Goal: Information Seeking & Learning: Learn about a topic

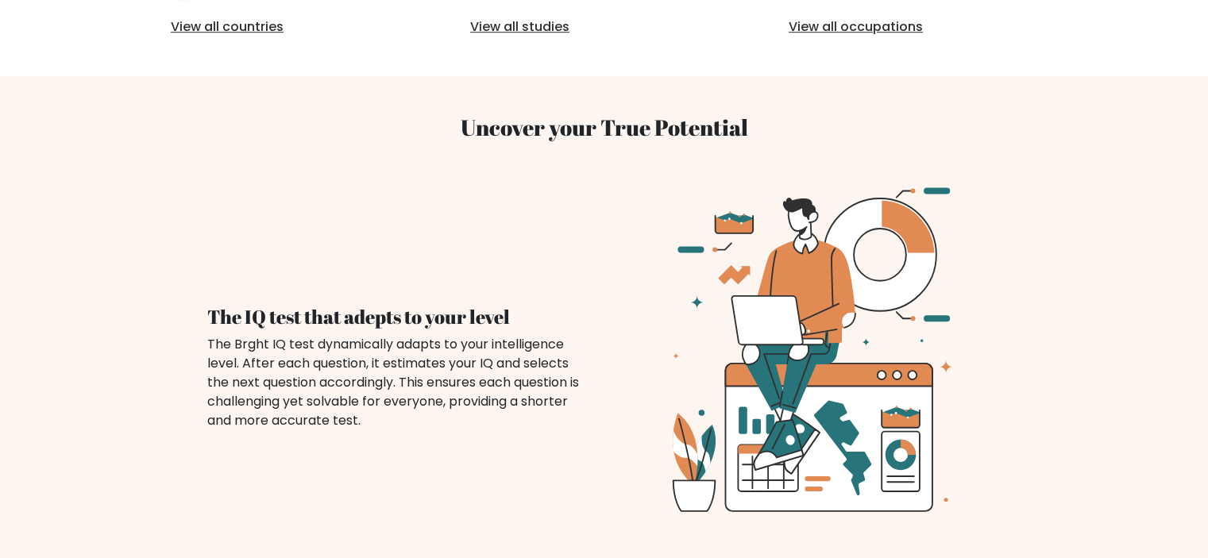
scroll to position [573, 0]
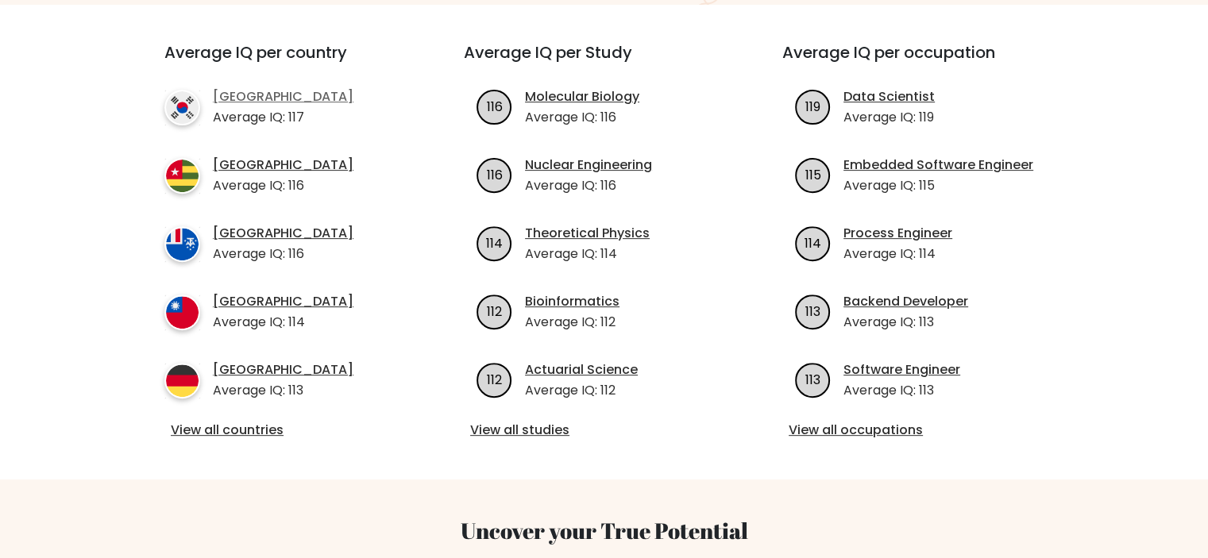
drag, startPoint x: 272, startPoint y: 85, endPoint x: 256, endPoint y: 75, distance: 19.6
click at [253, 421] on link "View all countries" at bounding box center [286, 430] width 230 height 19
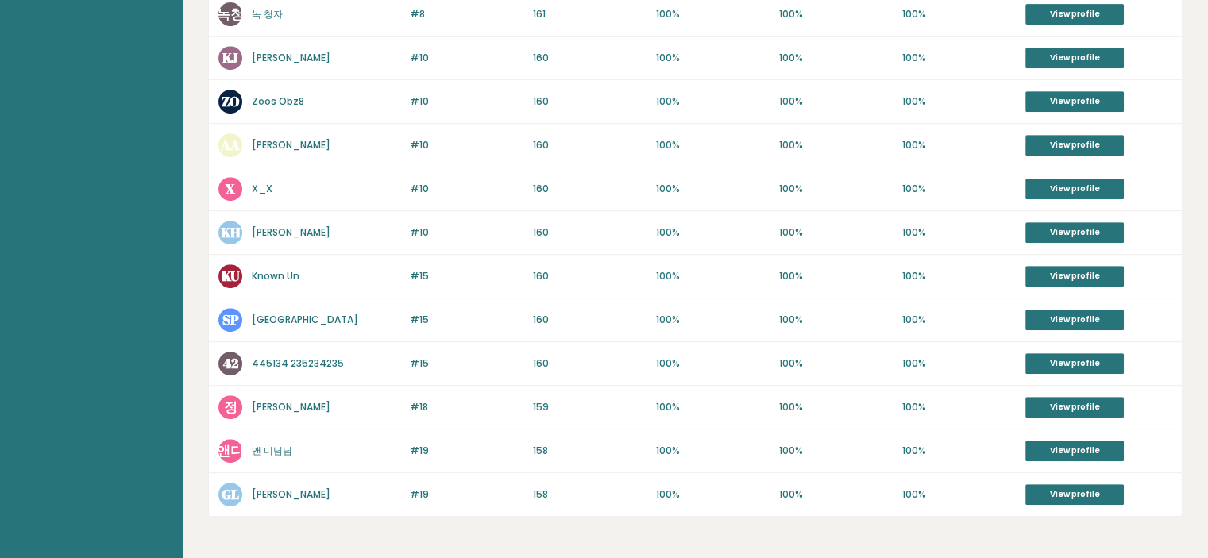
scroll to position [740, 0]
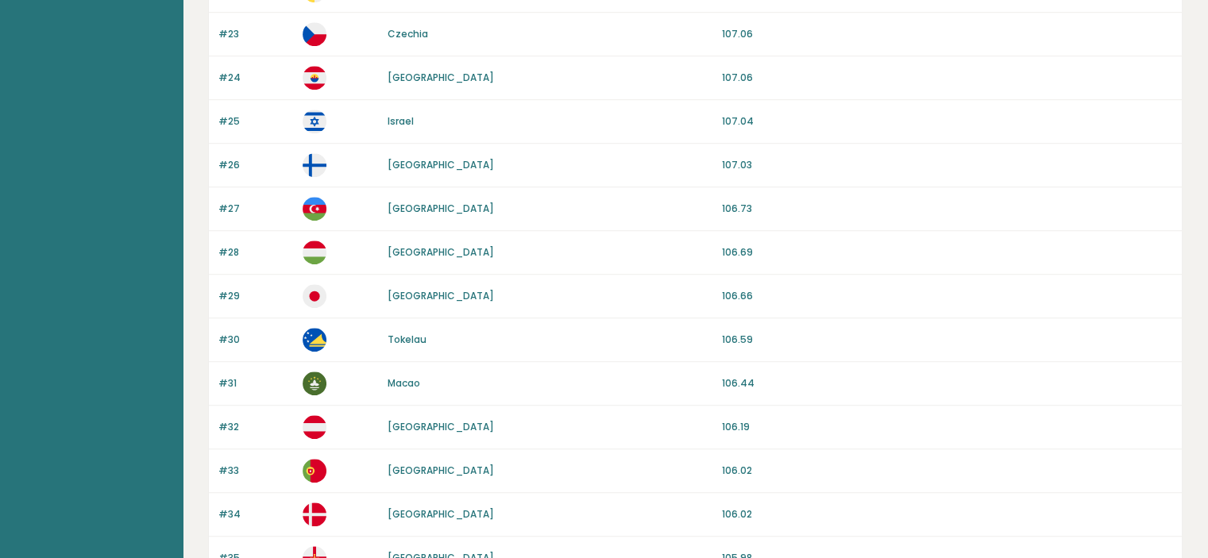
scroll to position [1146, 0]
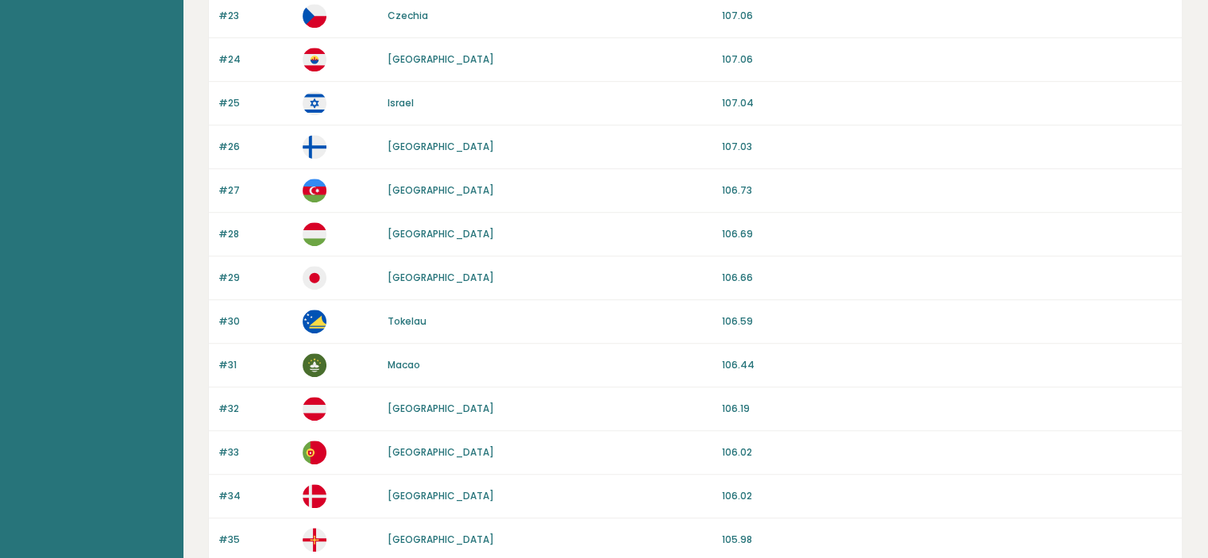
click at [407, 271] on link "[GEOGRAPHIC_DATA]" at bounding box center [441, 278] width 106 height 14
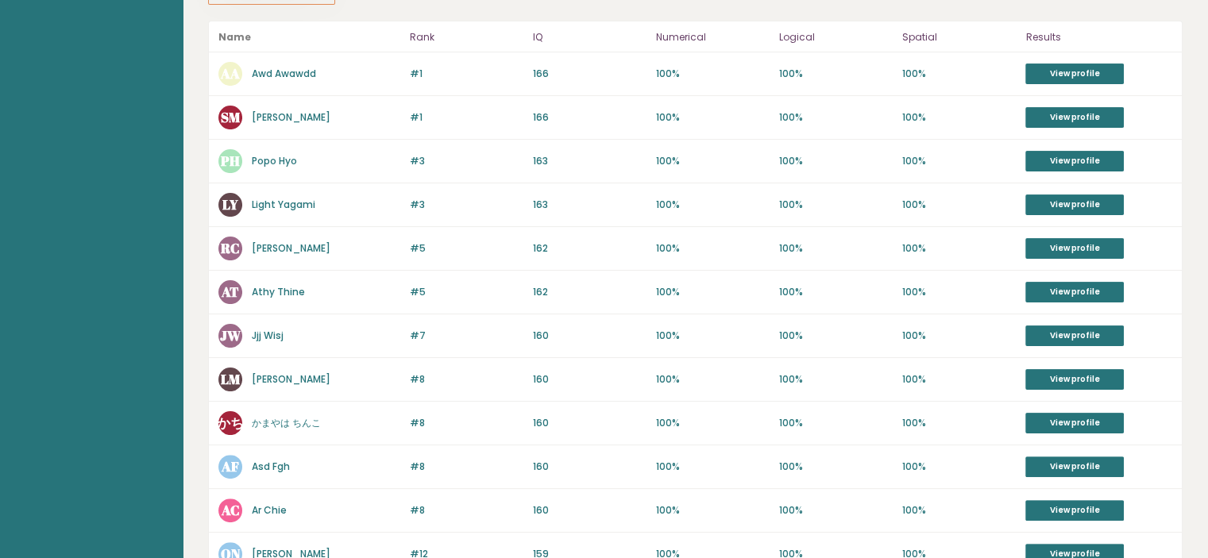
scroll to position [295, 0]
